Goal: Check status: Check status

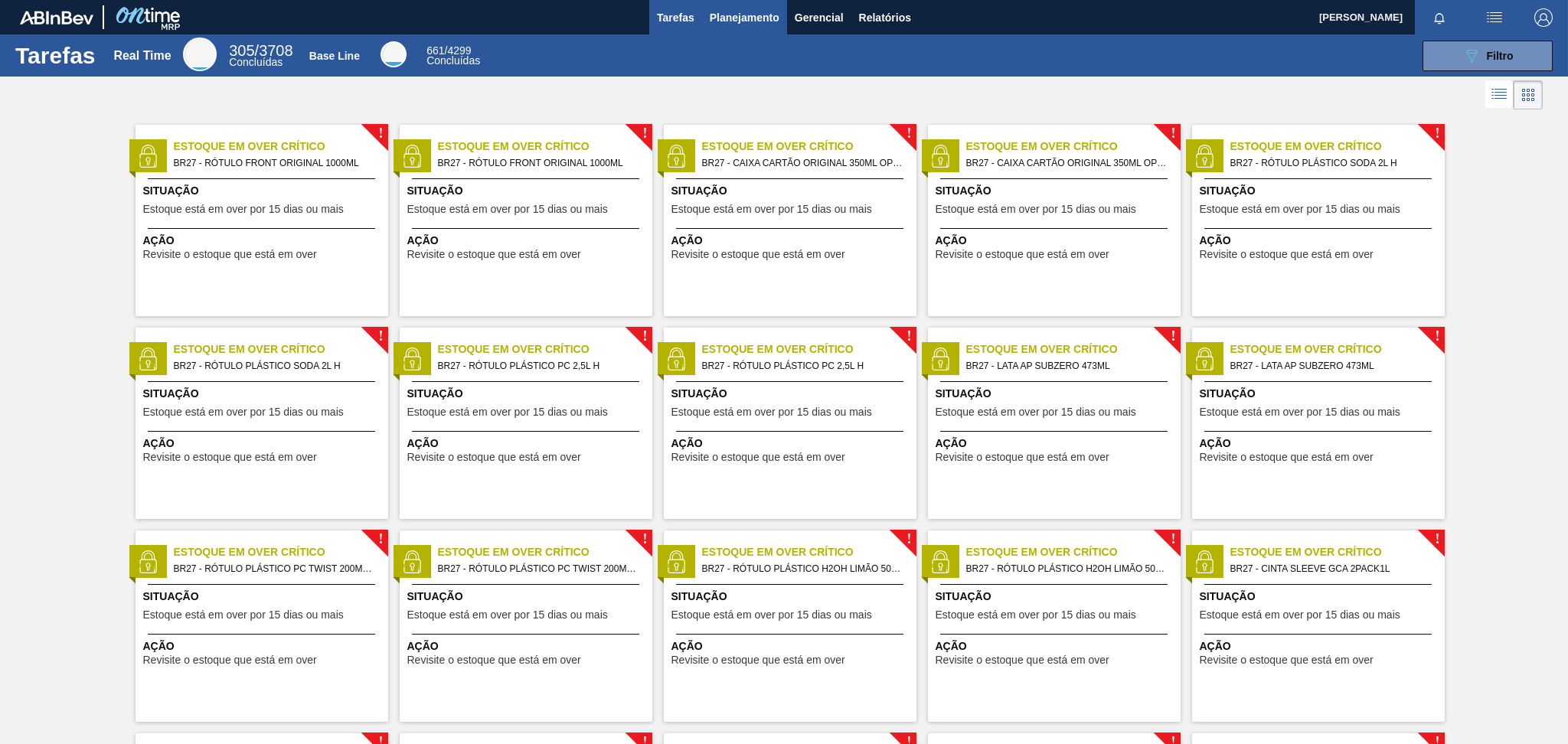
click at [703, 16] on button "Planejamento" at bounding box center [745, 17] width 85 height 35
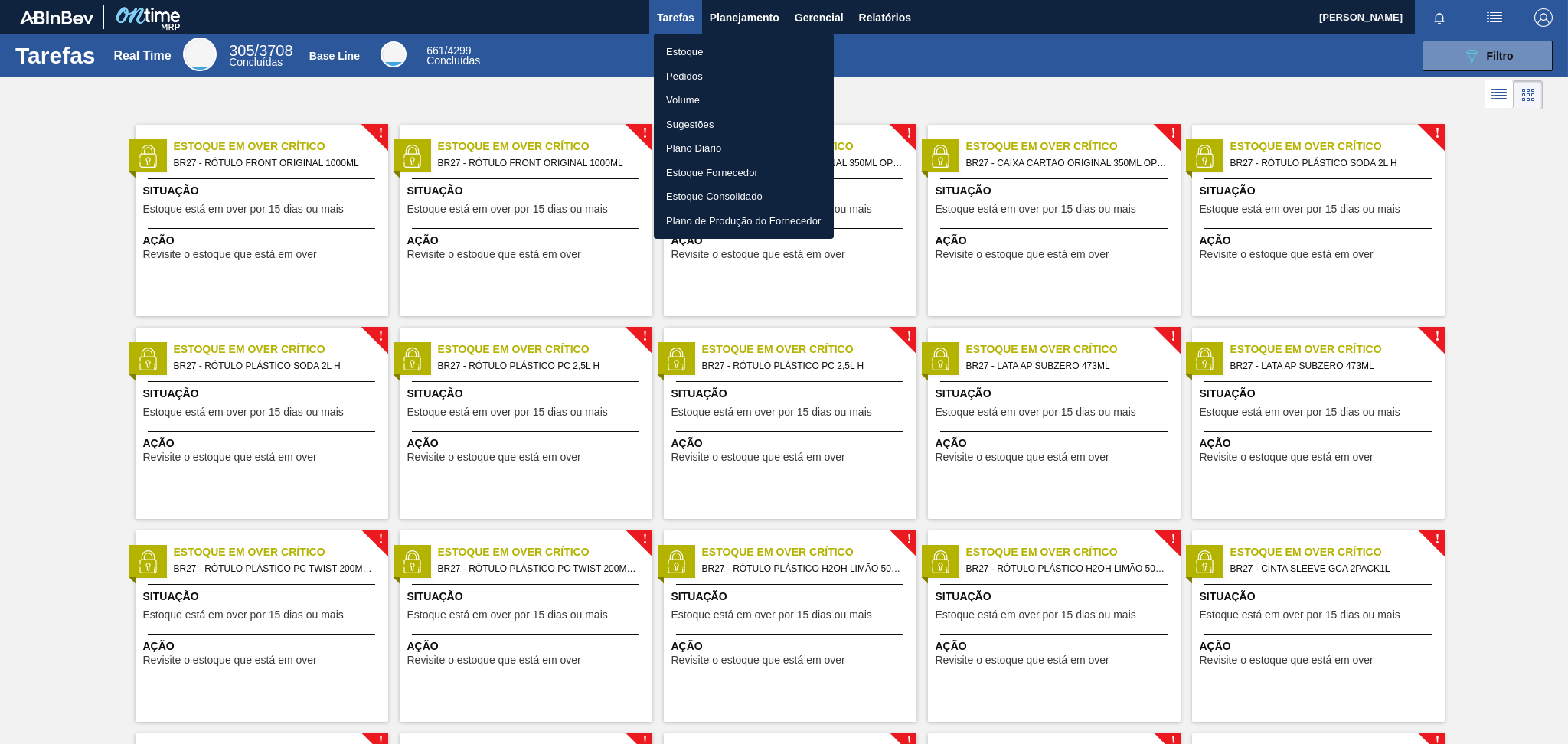
click at [718, 61] on li "Estoque" at bounding box center [744, 51] width 179 height 25
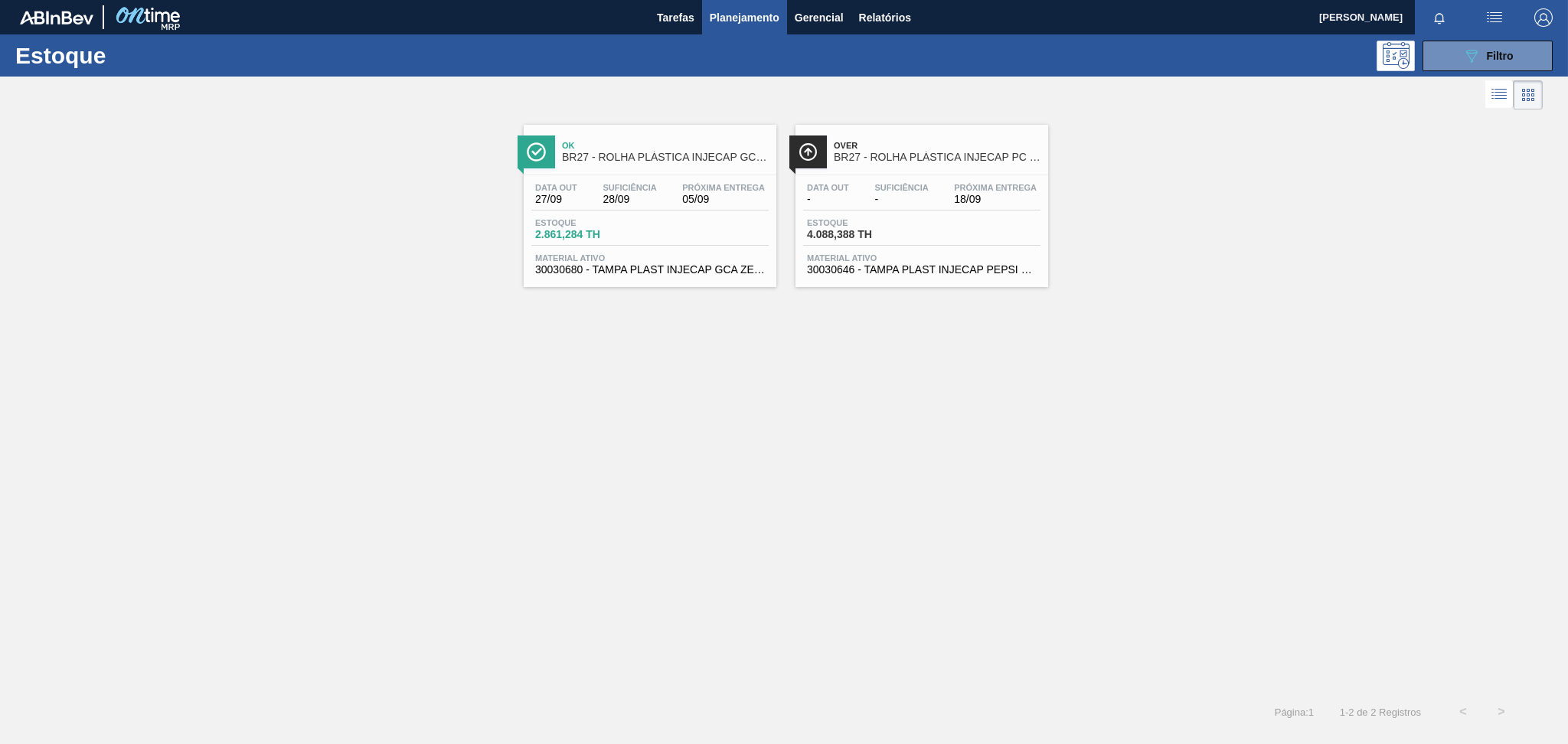
click at [1459, 96] on div at bounding box center [771, 95] width 1542 height 37
click at [1465, 73] on div "Estoque 089F7B8B-B2A5-4AFE-B5C0-19BA573D28AC Filtro" at bounding box center [784, 55] width 1568 height 42
click at [1480, 56] on div "089F7B8B-B2A5-4AFE-B5C0-19BA573D28AC Filtro" at bounding box center [1487, 55] width 51 height 19
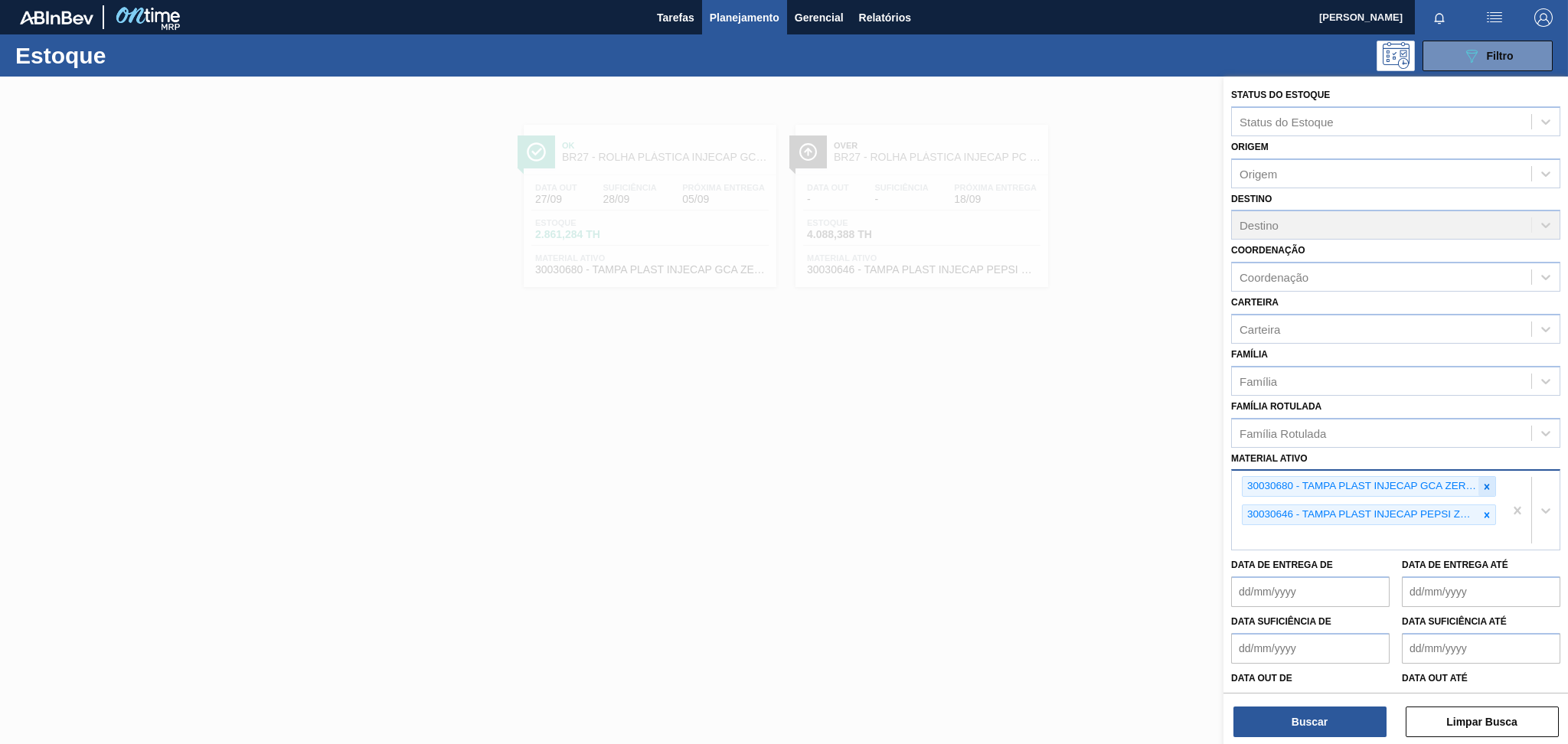
click at [1482, 482] on icon at bounding box center [1486, 486] width 11 height 11
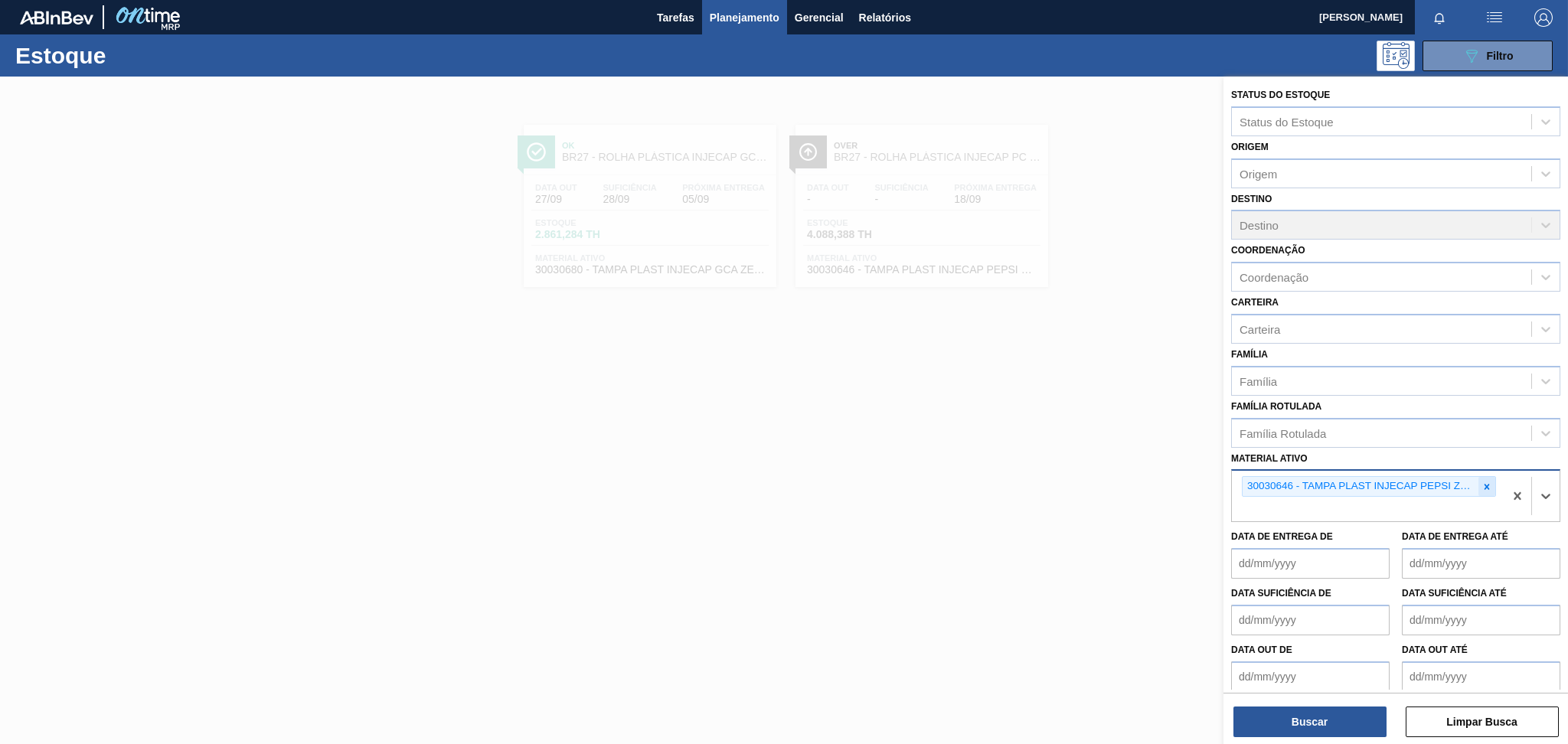
click at [1484, 482] on icon at bounding box center [1486, 486] width 11 height 11
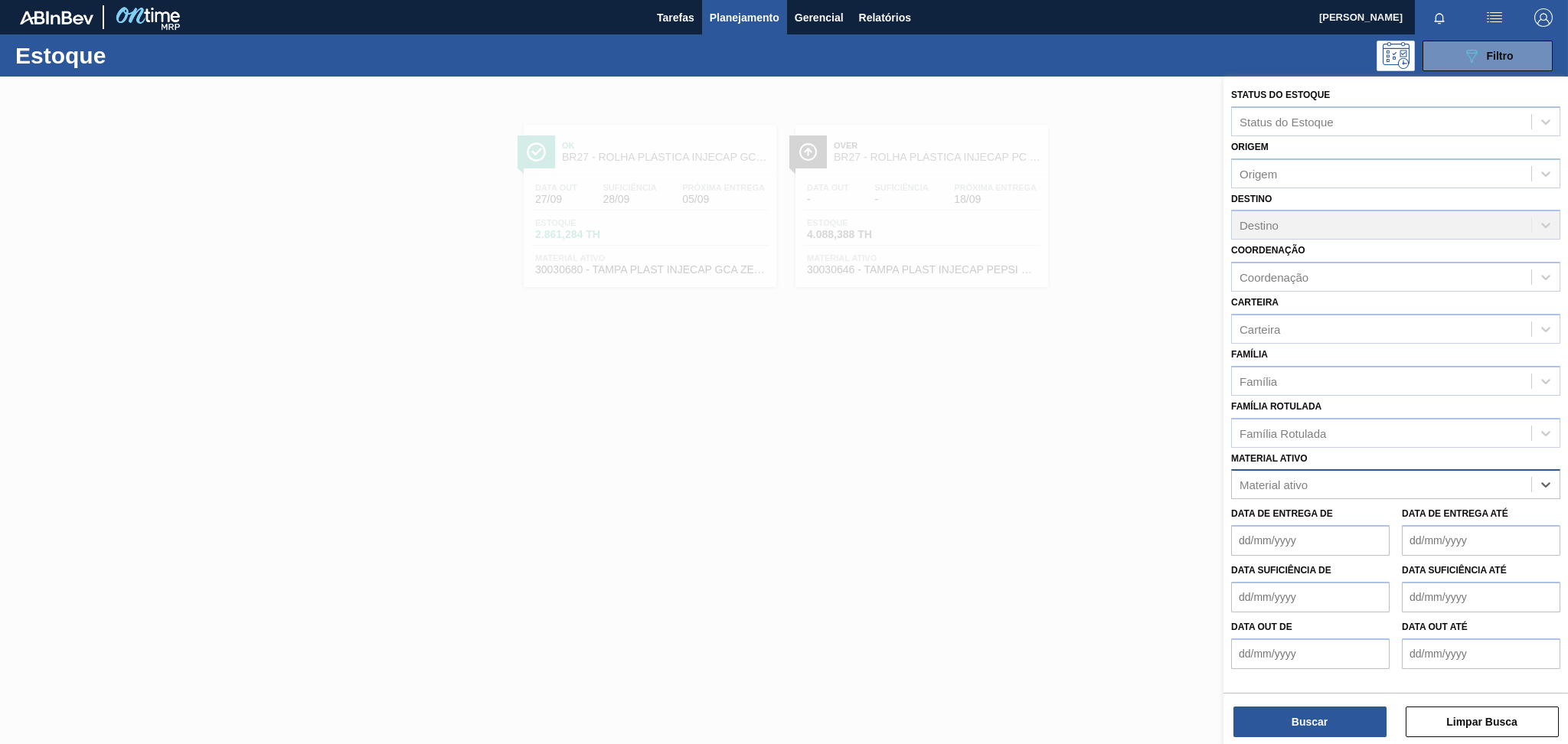
paste ativo "20002047"
type ativo "20002047"
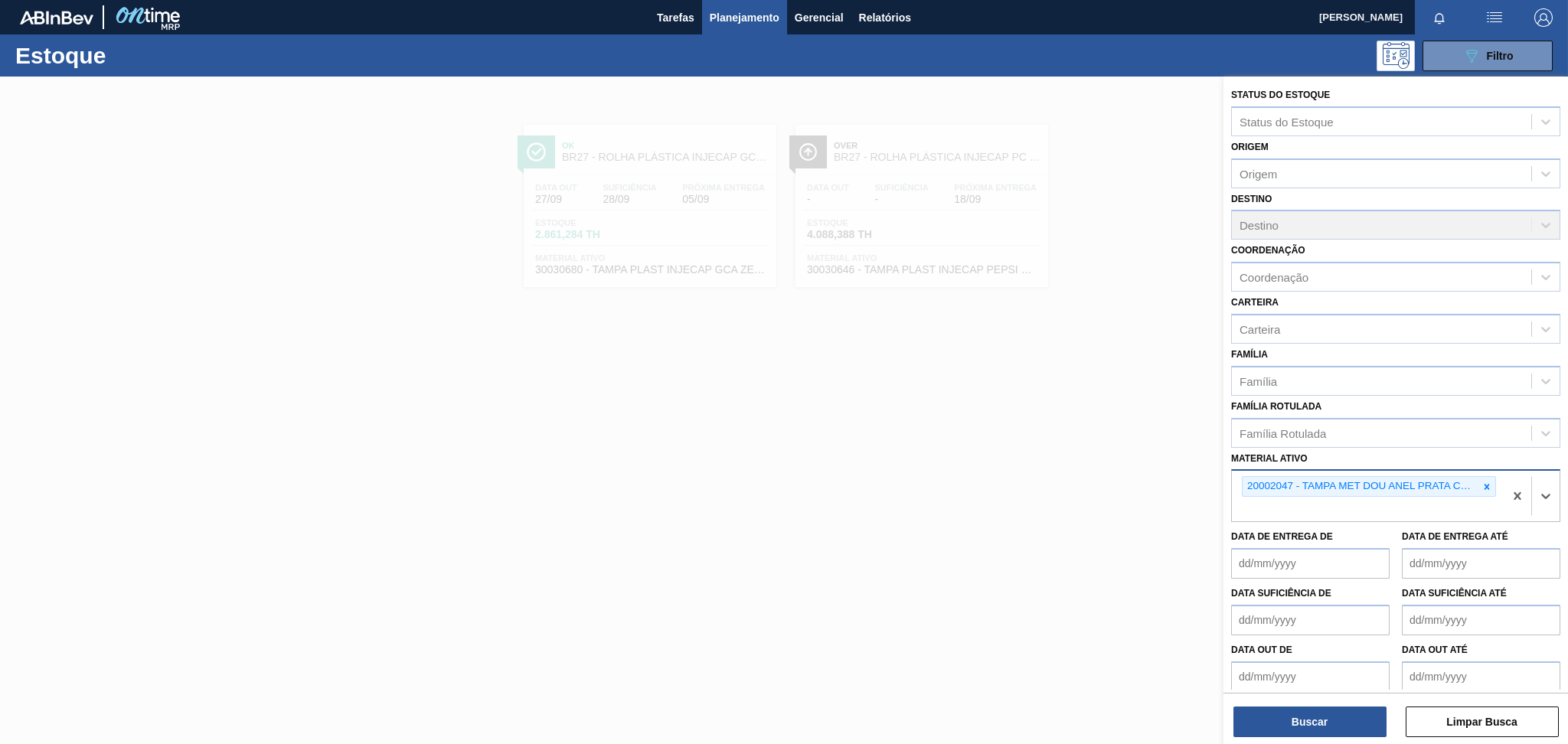
paste ativo "20002048"
type ativo "20002048"
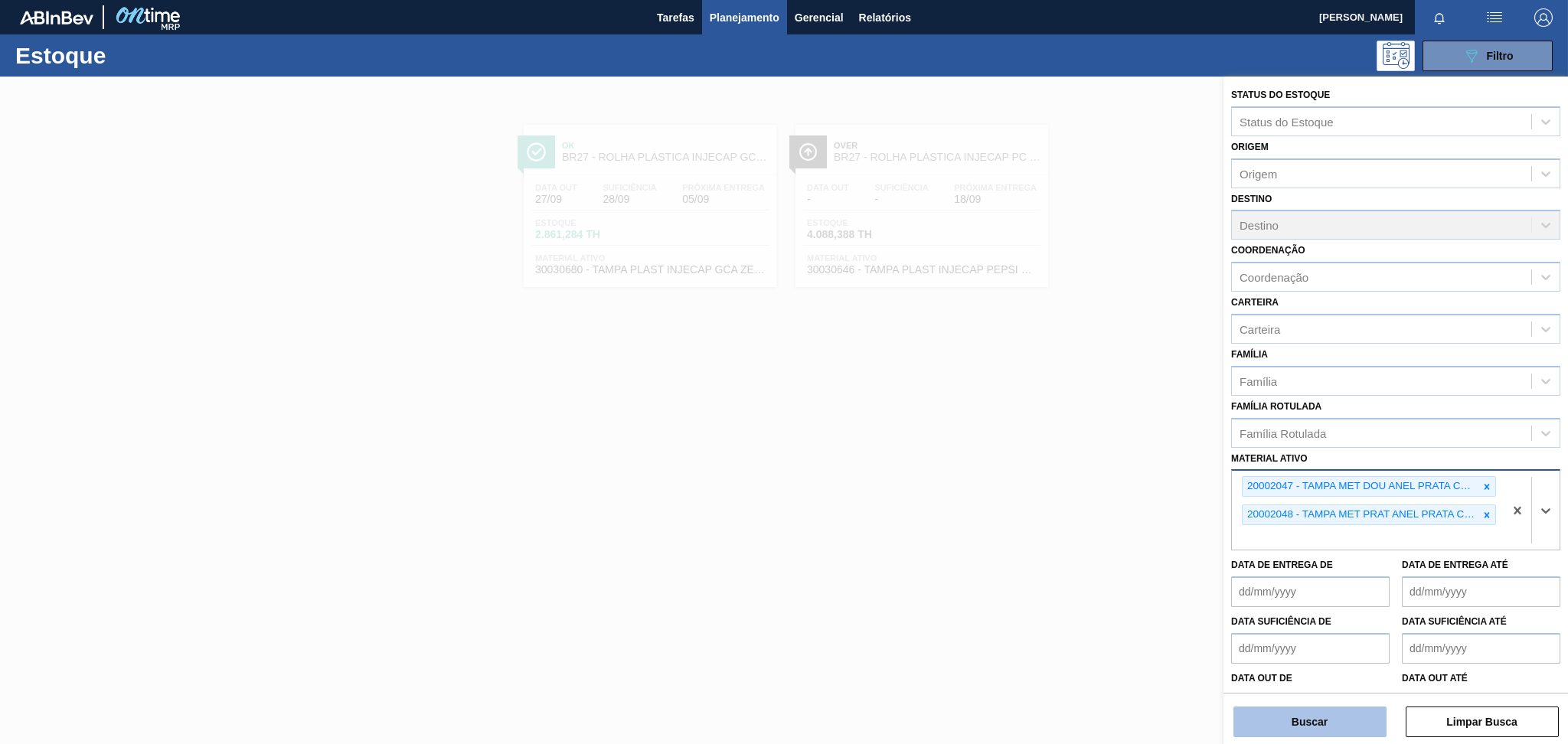
click at [1287, 708] on button "Buscar" at bounding box center [1309, 721] width 153 height 31
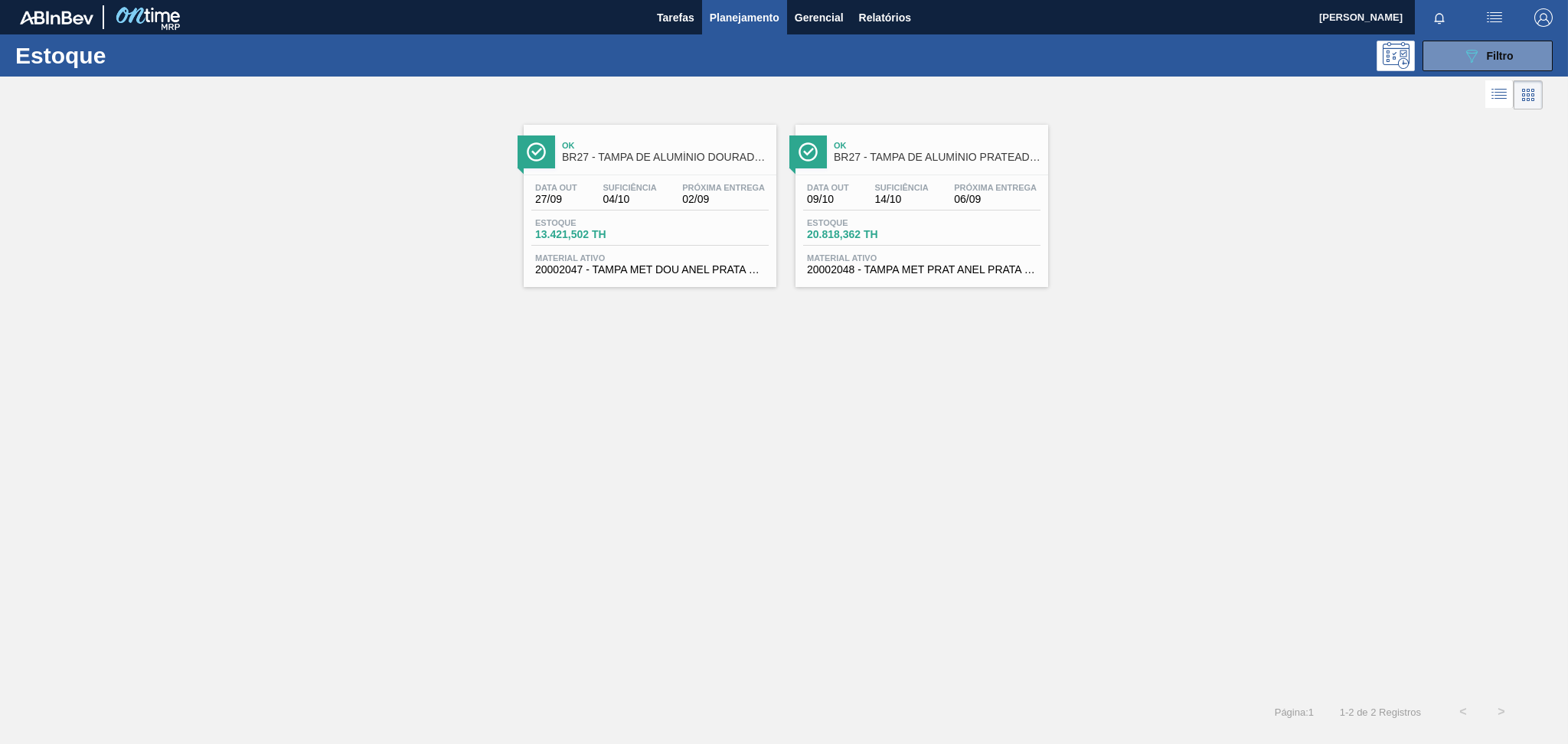
click at [596, 177] on div "Data [DATE] Suficiência 04/10 Próxima Entrega 02/09 Estoque 13.421,502 TH Mater…" at bounding box center [650, 228] width 252 height 105
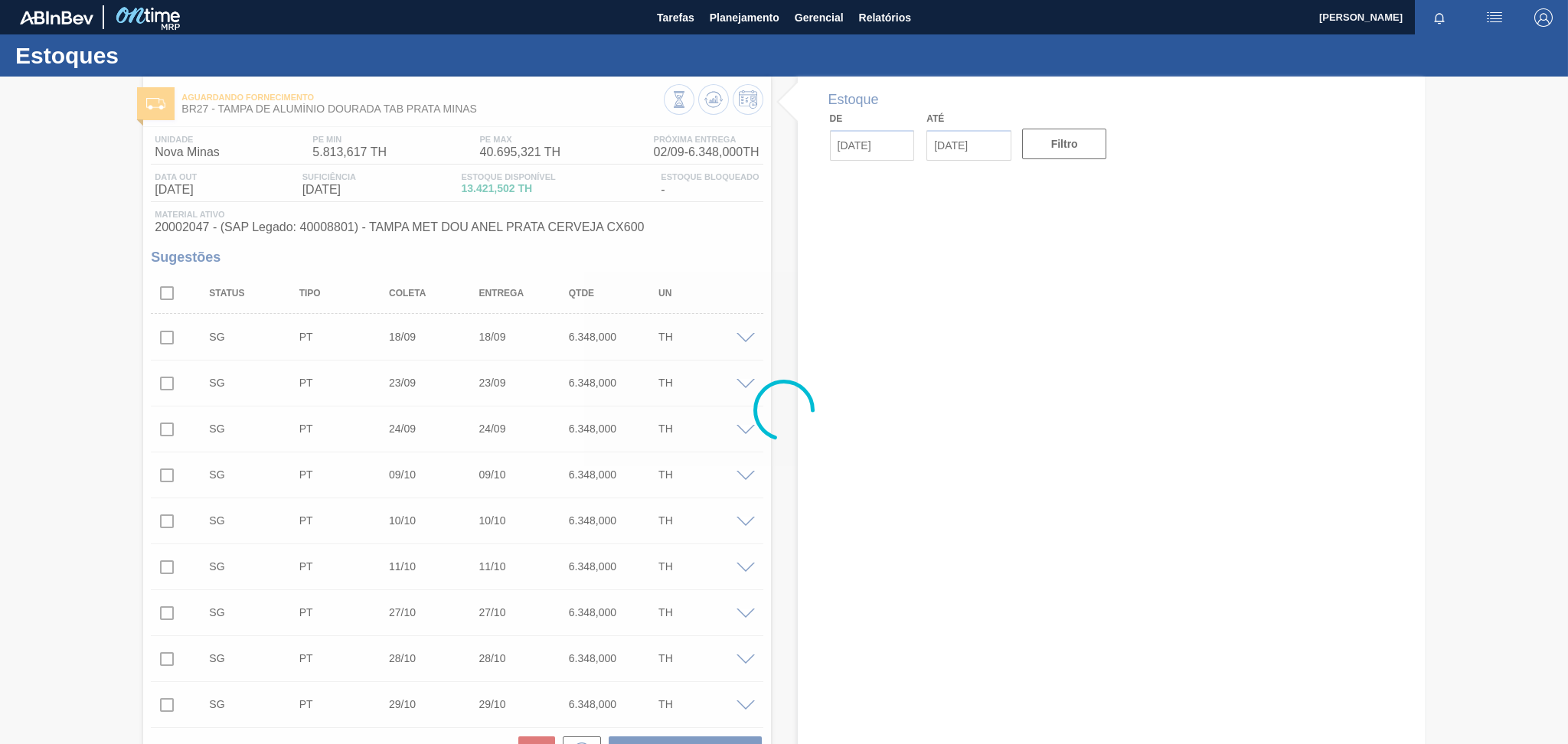
type input "[DATE]"
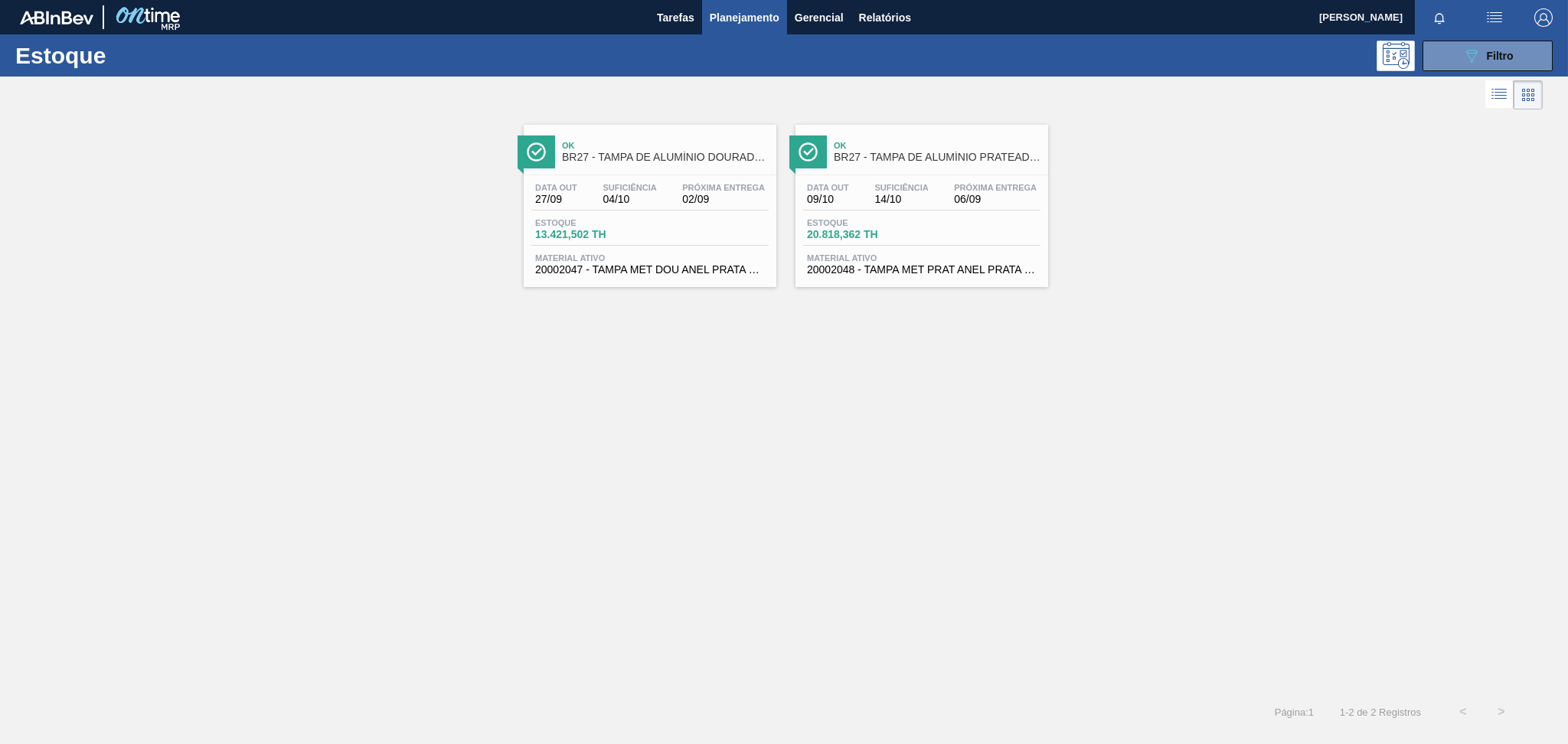
click at [956, 201] on span "06/09" at bounding box center [995, 199] width 83 height 12
